Goal: Find specific page/section: Find specific page/section

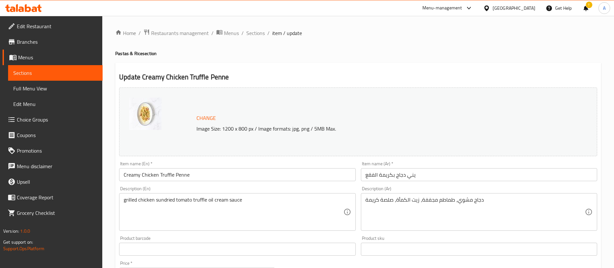
click at [16, 4] on icon at bounding box center [23, 8] width 37 height 8
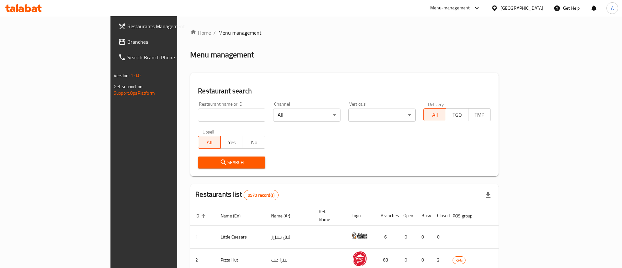
click at [181, 115] on div at bounding box center [311, 134] width 622 height 268
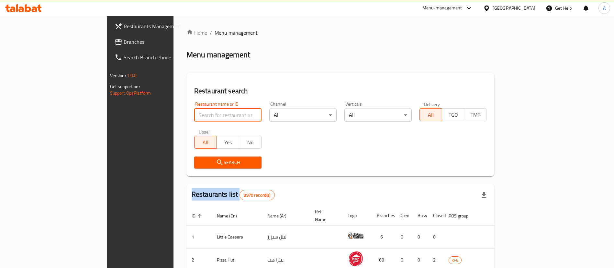
drag, startPoint x: 0, startPoint y: 0, endPoint x: 181, endPoint y: 115, distance: 214.1
click at [194, 115] on input "search" at bounding box center [227, 114] width 67 height 13
type input "joe & The juice"
click button "Search" at bounding box center [227, 162] width 67 height 12
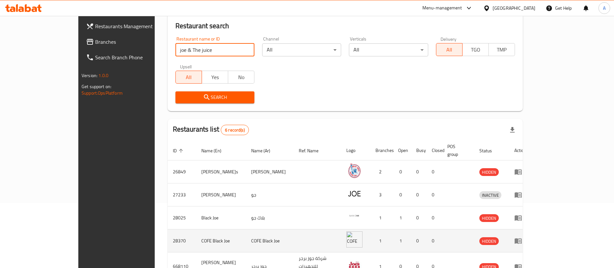
scroll to position [123, 0]
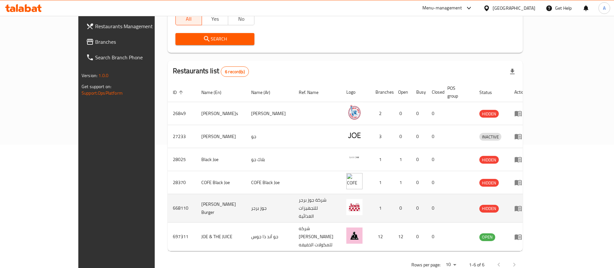
click at [196, 204] on td "[PERSON_NAME] Burger" at bounding box center [221, 208] width 50 height 28
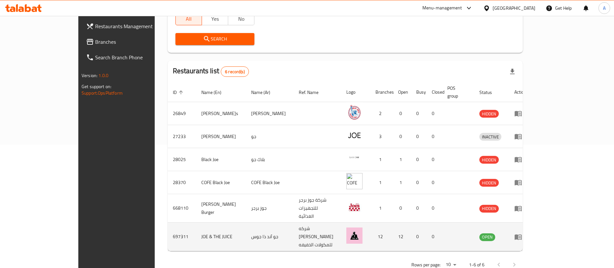
click at [168, 222] on td "697311" at bounding box center [182, 236] width 28 height 28
copy td "697311"
click at [522, 233] on icon "enhanced table" at bounding box center [518, 237] width 8 height 8
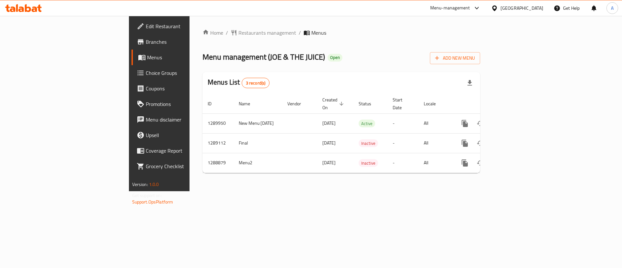
click at [146, 43] on span "Branches" at bounding box center [187, 42] width 82 height 8
